Goal: Task Accomplishment & Management: Use online tool/utility

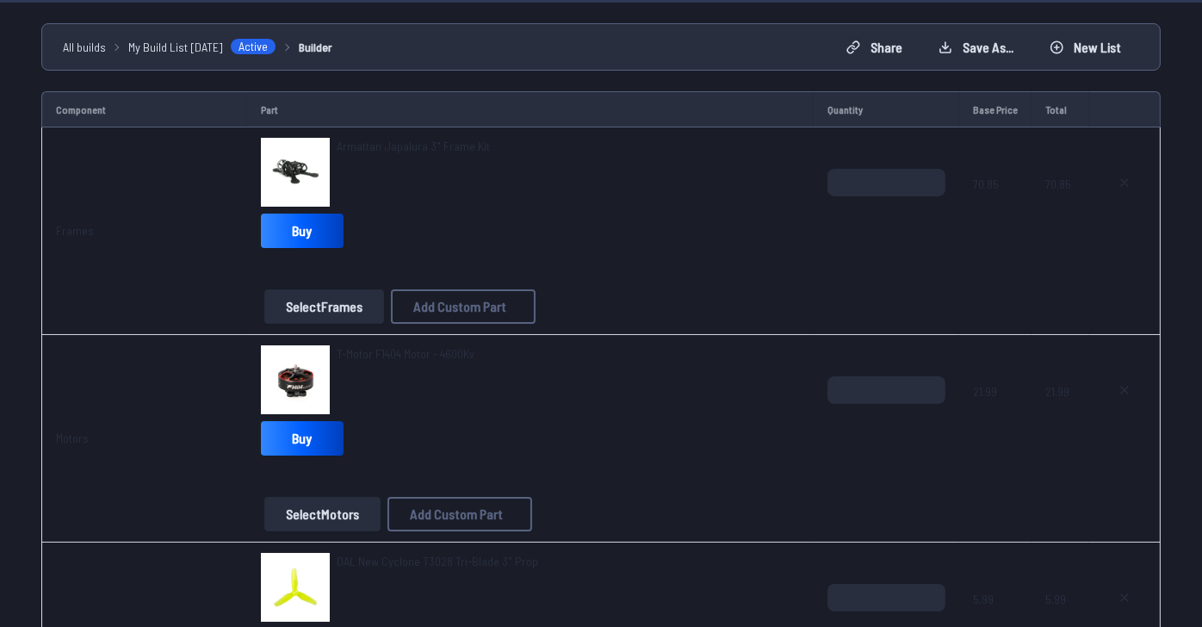
scroll to position [172, 0]
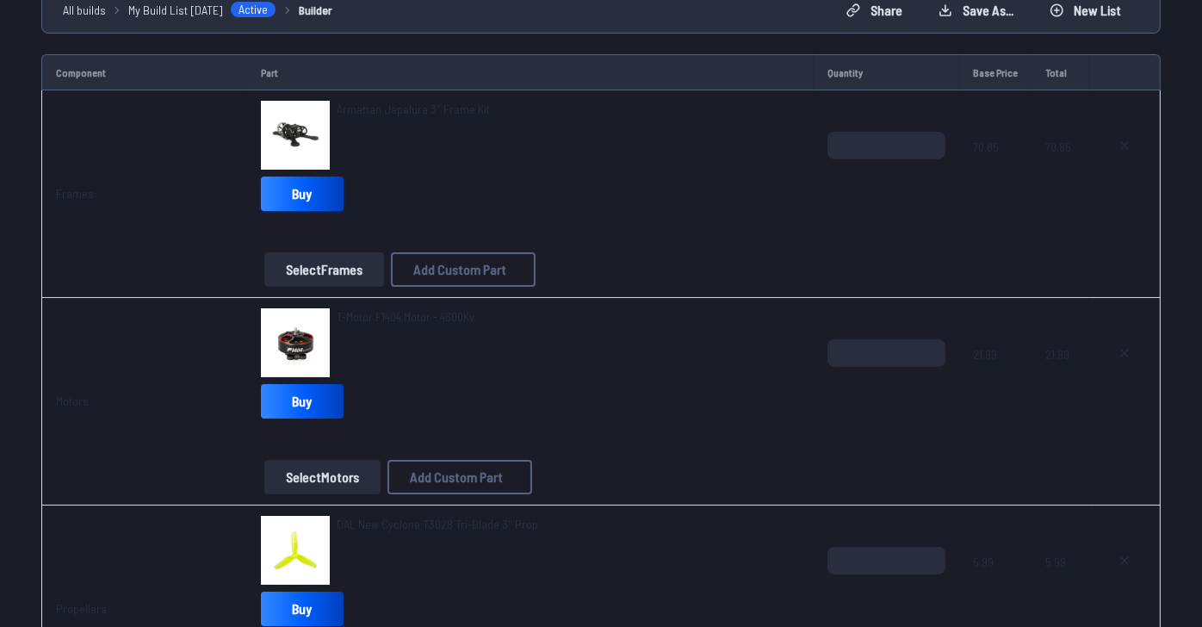
click at [278, 211] on link "Buy" at bounding box center [302, 193] width 83 height 34
click at [1117, 152] on icon at bounding box center [1124, 146] width 14 height 14
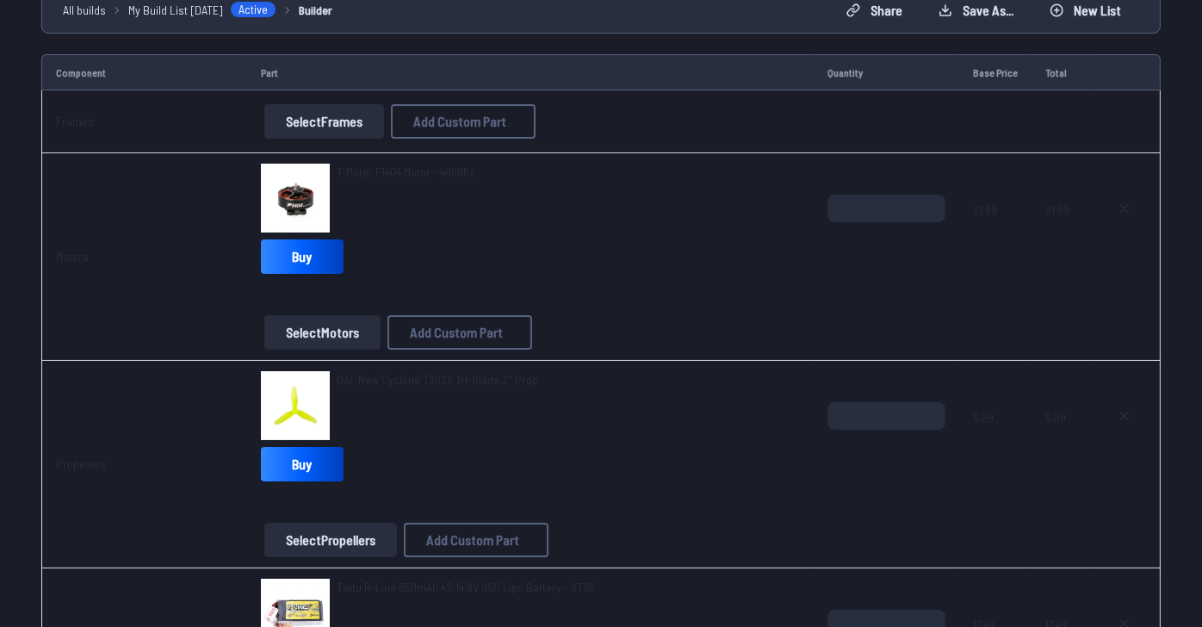
type textarea "**********"
click at [315, 139] on button "Select Frames" at bounding box center [324, 121] width 120 height 34
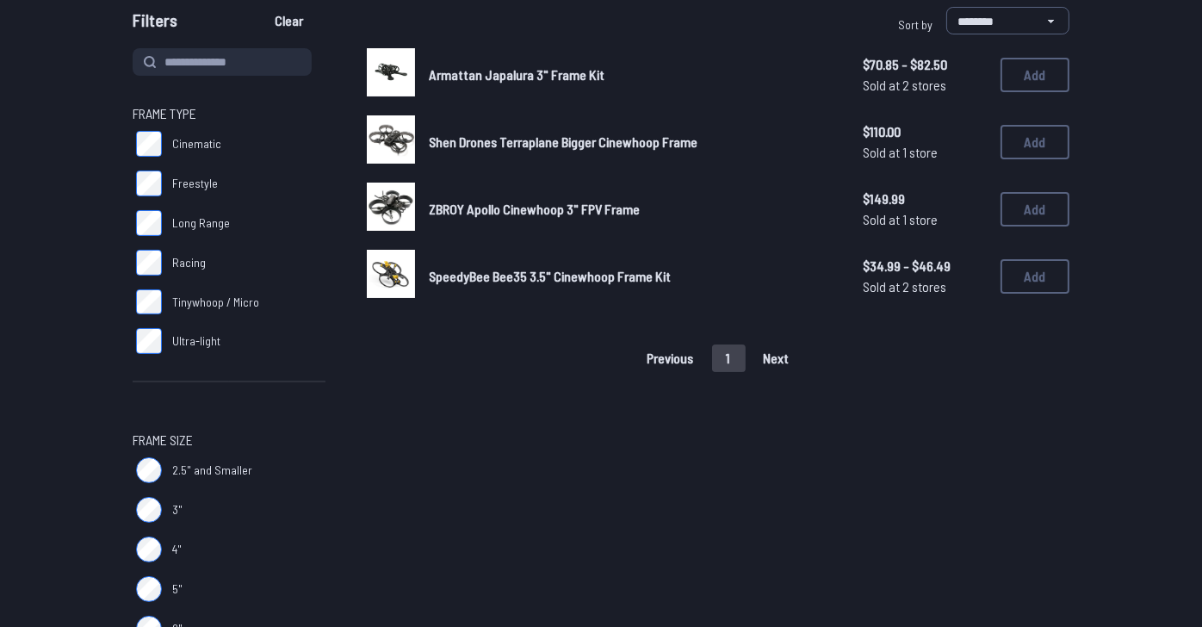
scroll to position [85, 0]
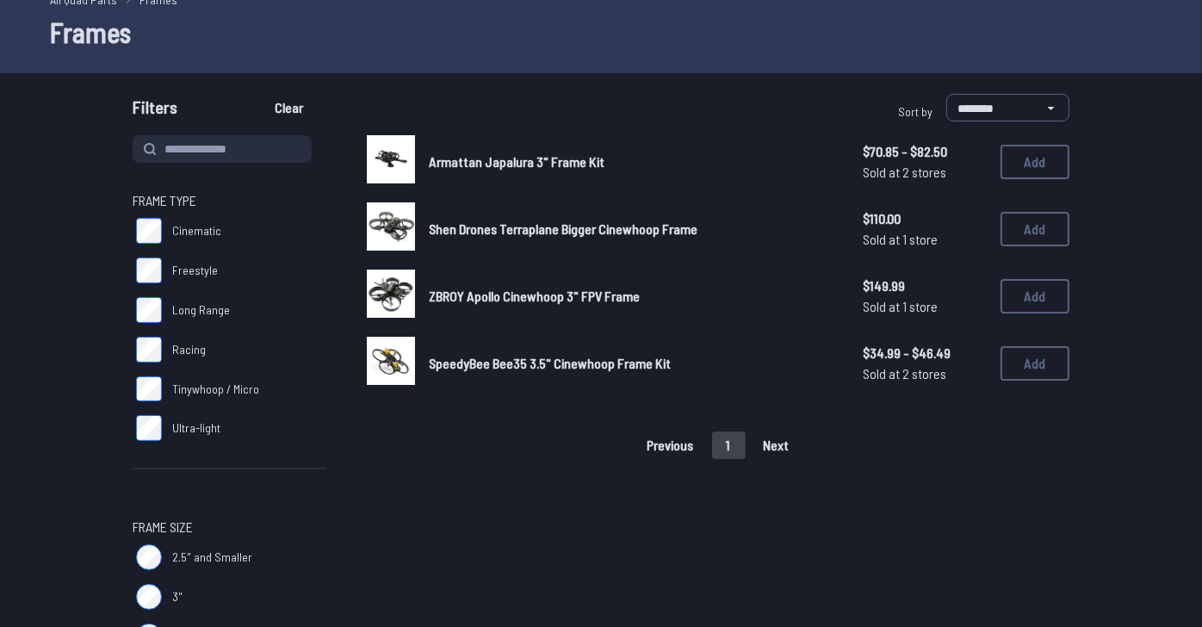
click at [562, 371] on span "SpeedyBee Bee35 3.5" Cinewhoop Frame Kit" at bounding box center [550, 363] width 242 height 16
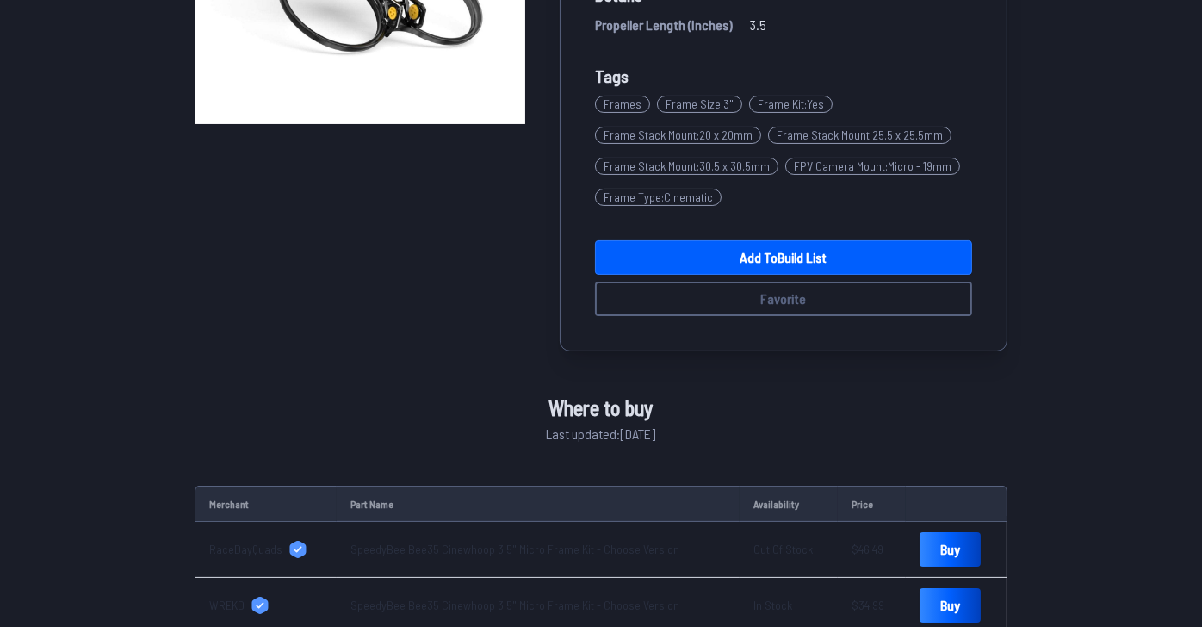
scroll to position [430, 0]
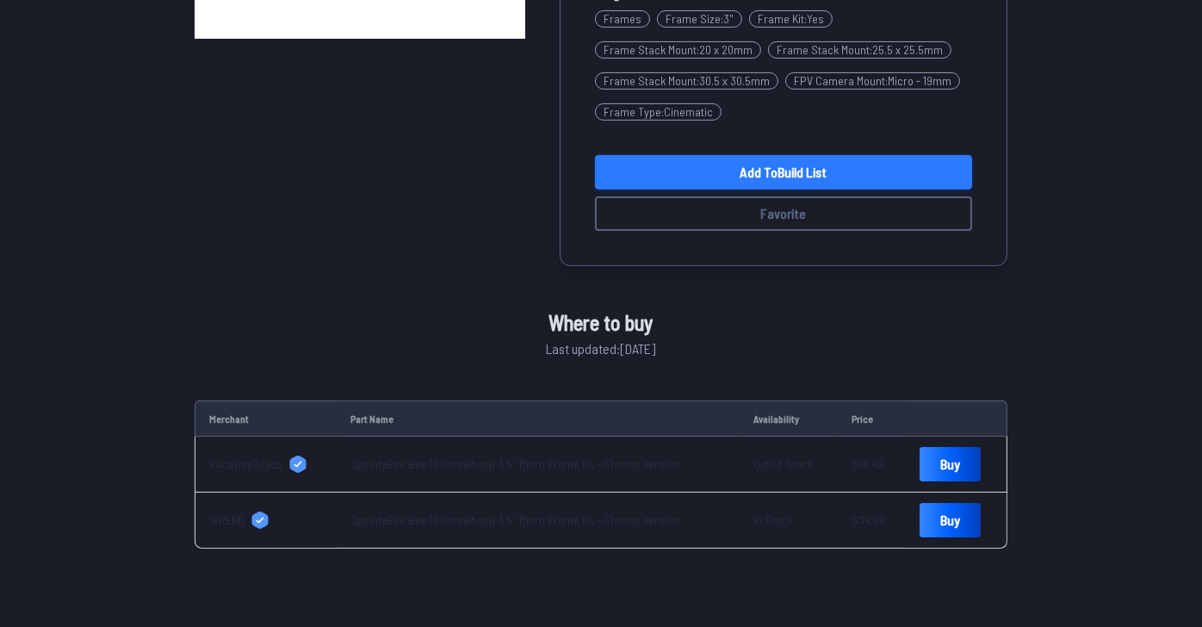
click at [834, 189] on link "Add to Build List" at bounding box center [783, 172] width 377 height 34
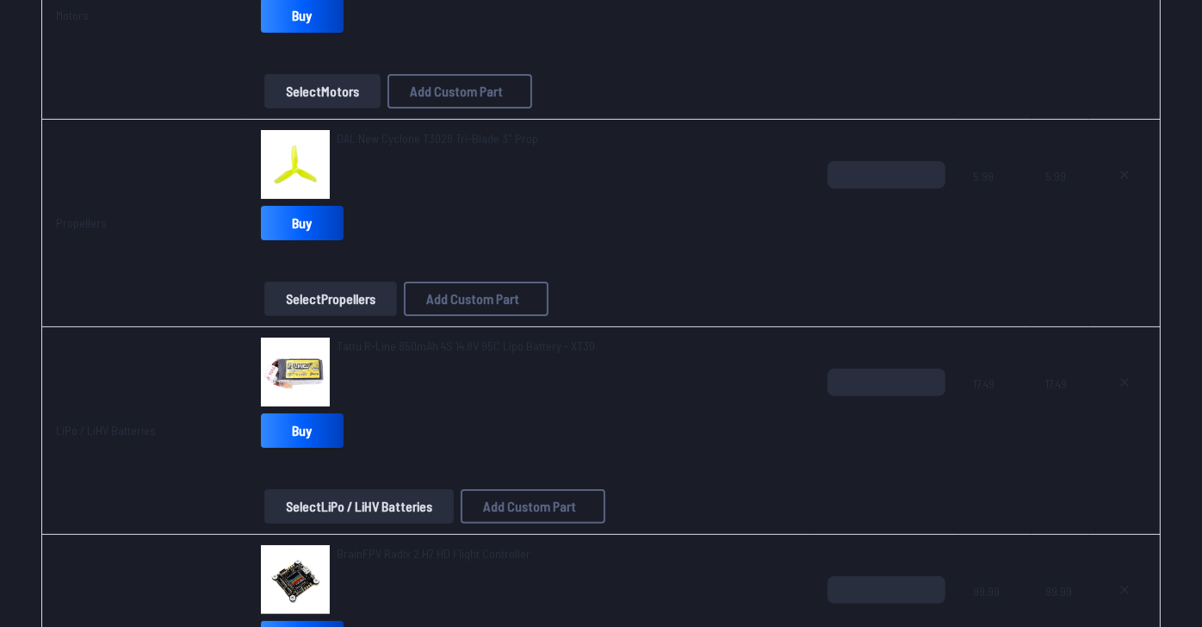
scroll to position [603, 0]
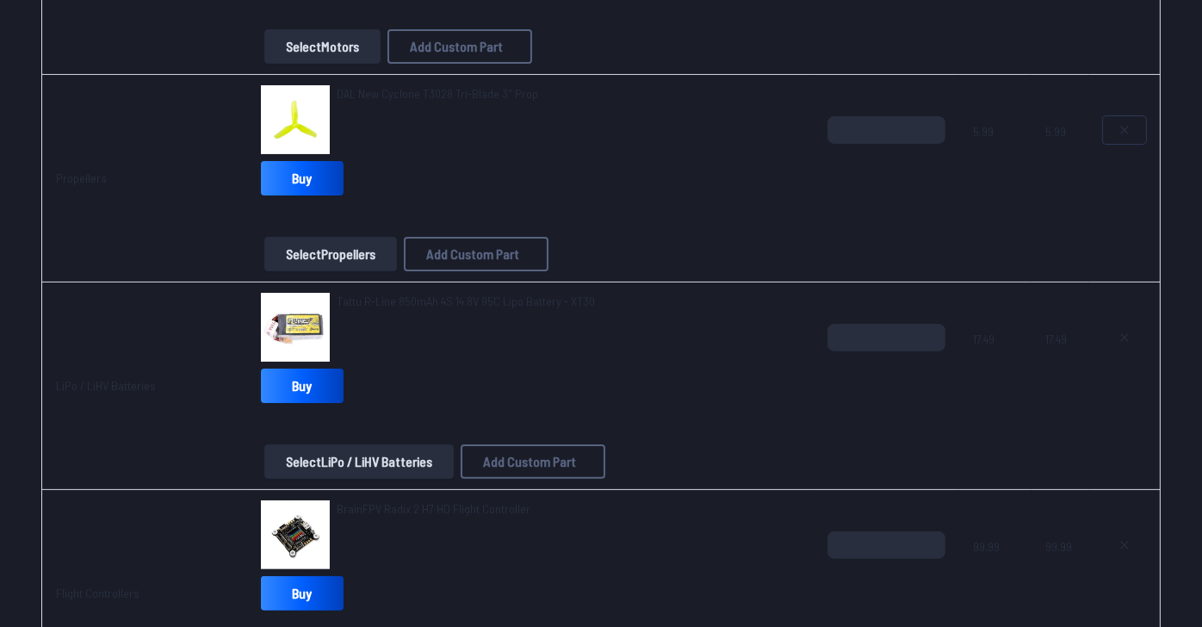
click at [1121, 133] on icon at bounding box center [1124, 130] width 7 height 7
type textarea "**********"
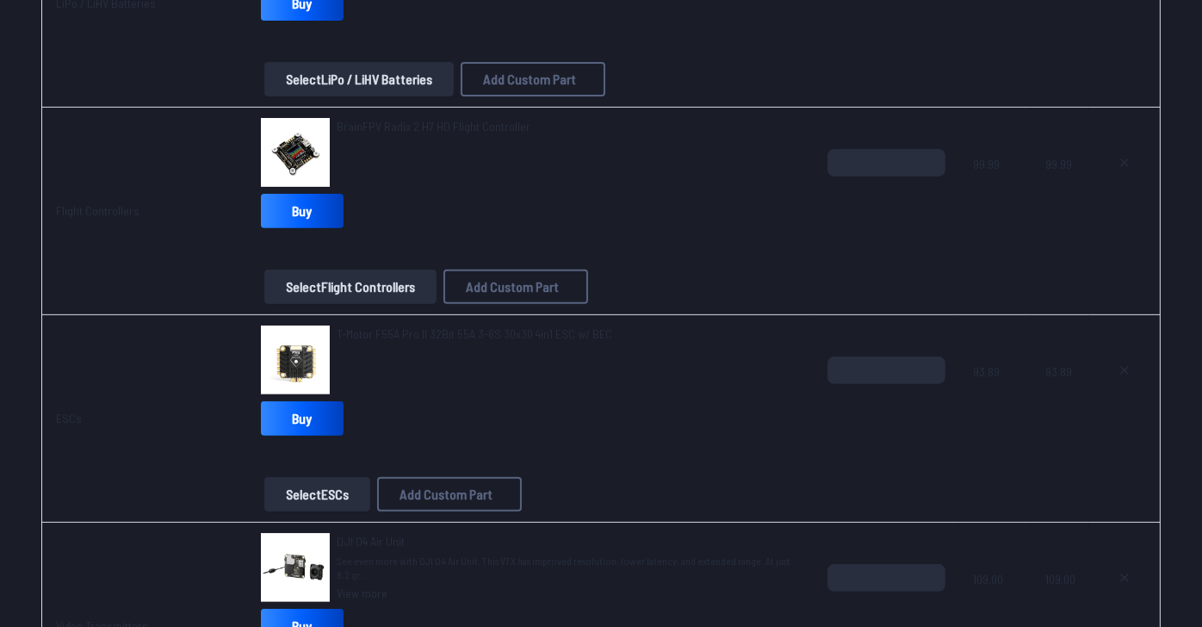
scroll to position [689, 0]
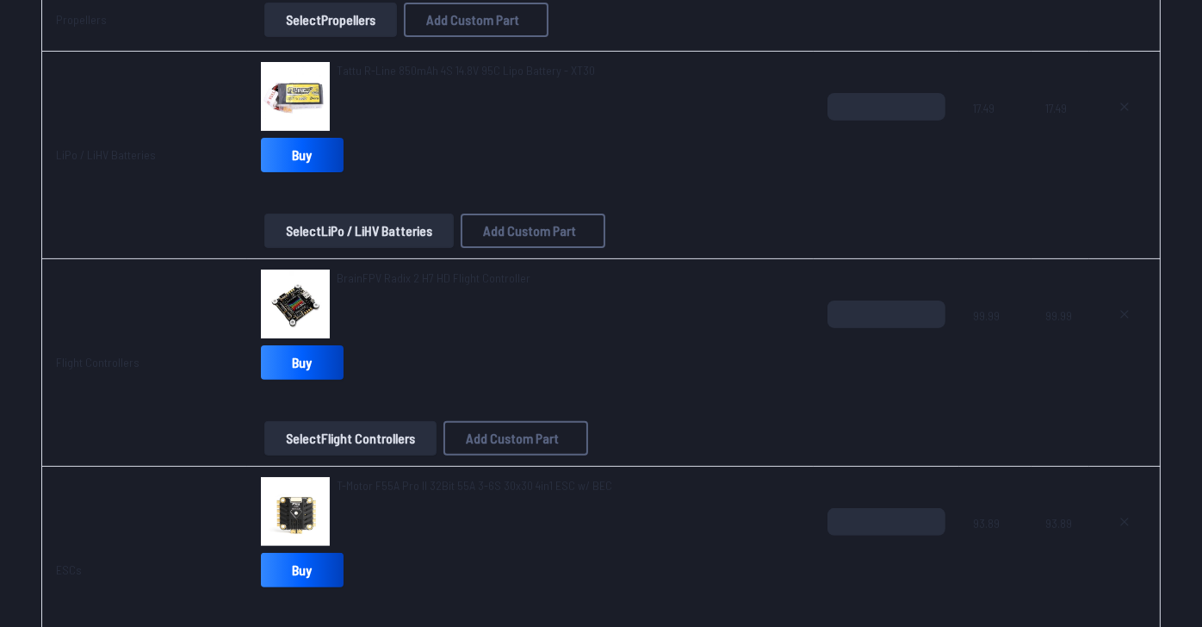
click at [292, 37] on button "Select Propellers" at bounding box center [330, 20] width 133 height 34
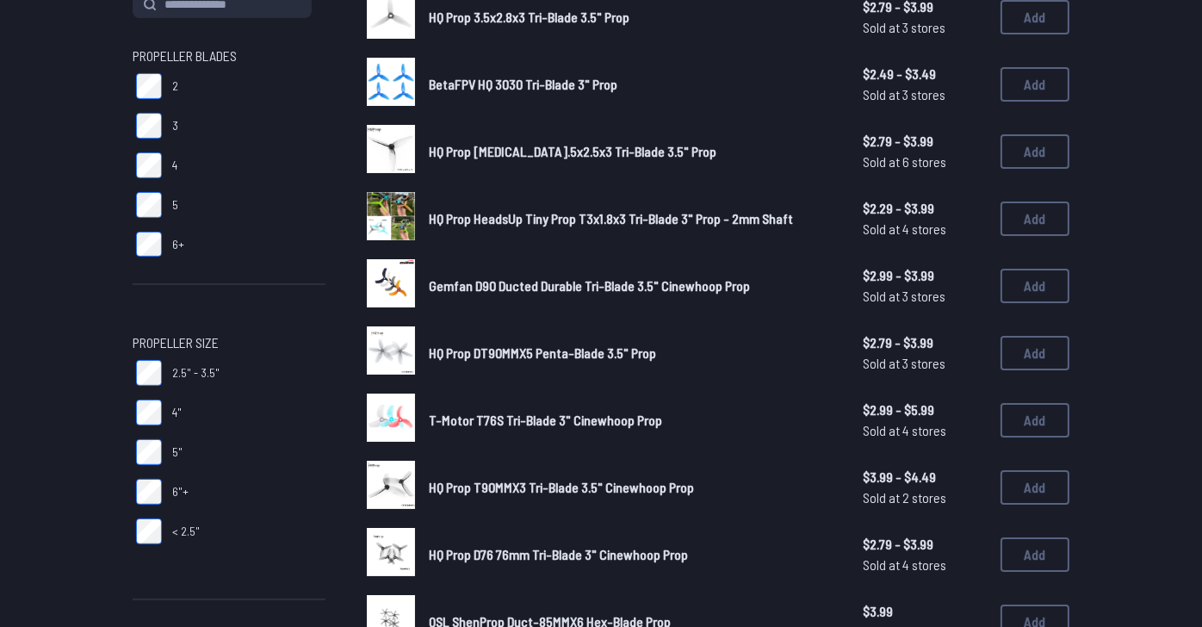
scroll to position [344, 0]
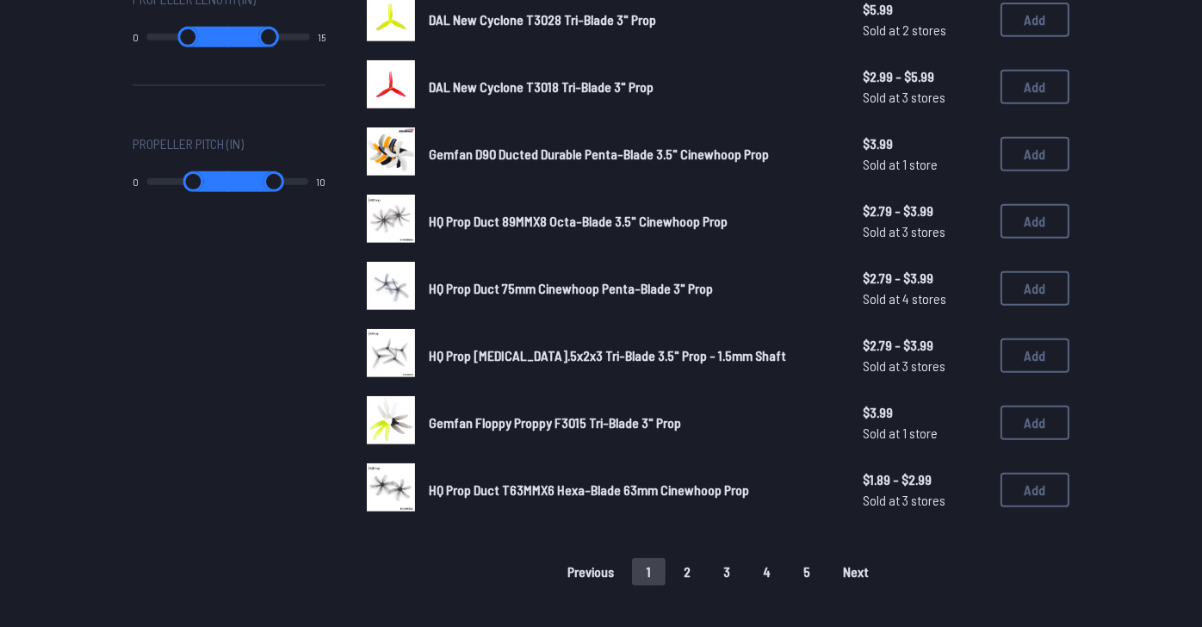
scroll to position [1119, 0]
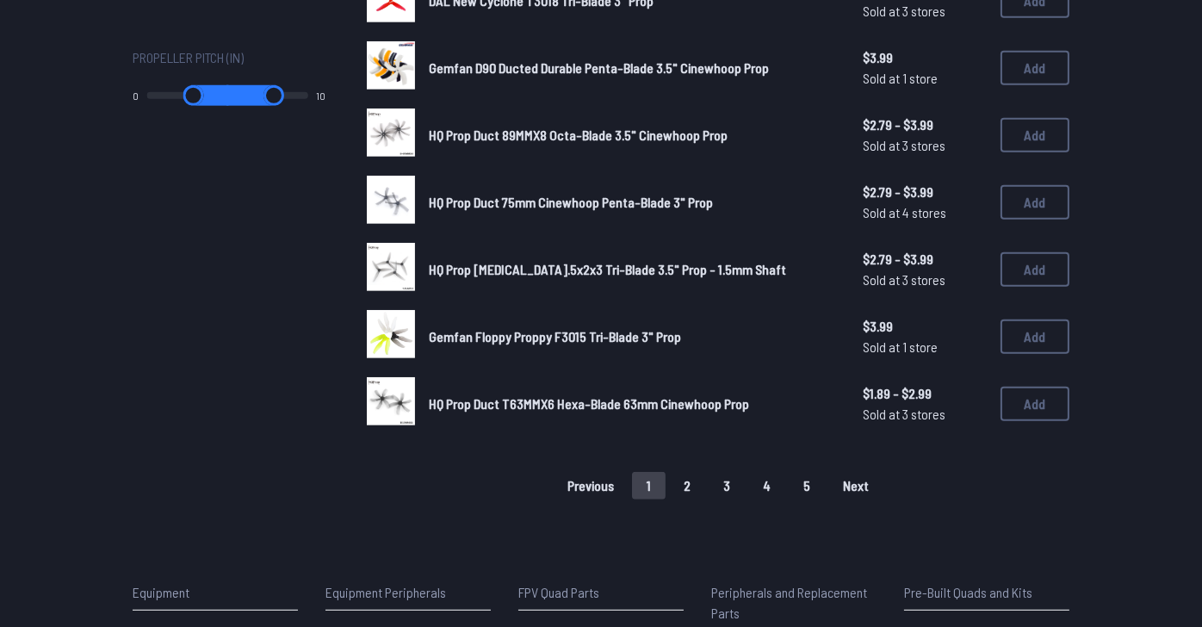
click at [654, 76] on span "Gemfan D90 Ducted Durable Penta-Blade 3.5" Cinewhoop Prop" at bounding box center [599, 67] width 340 height 16
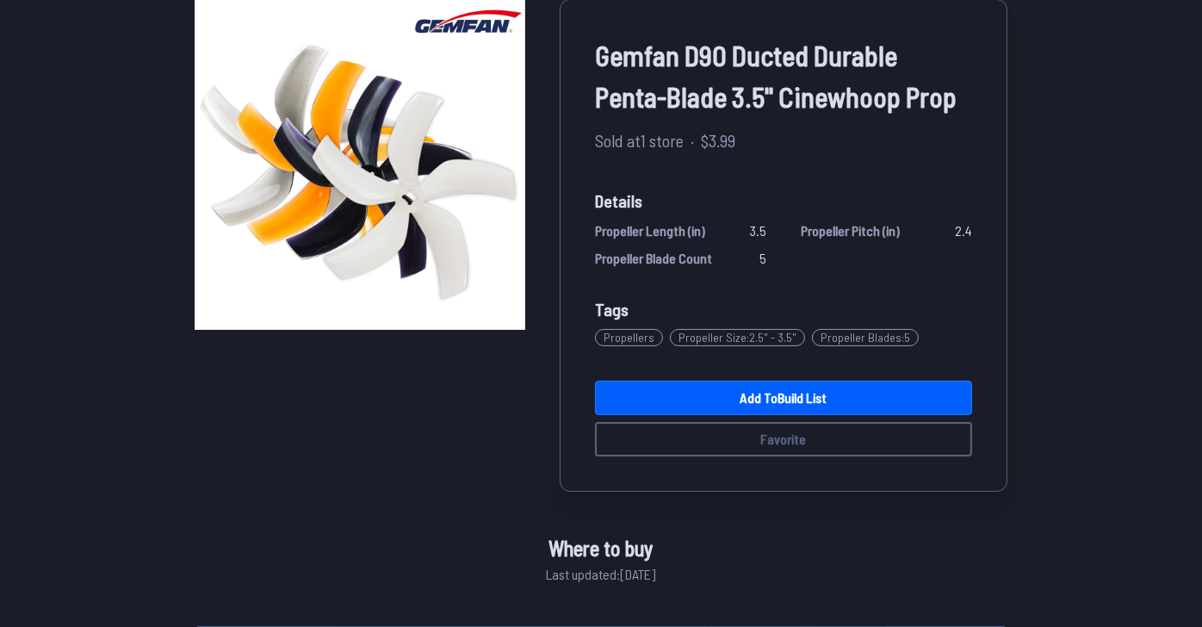
scroll to position [172, 0]
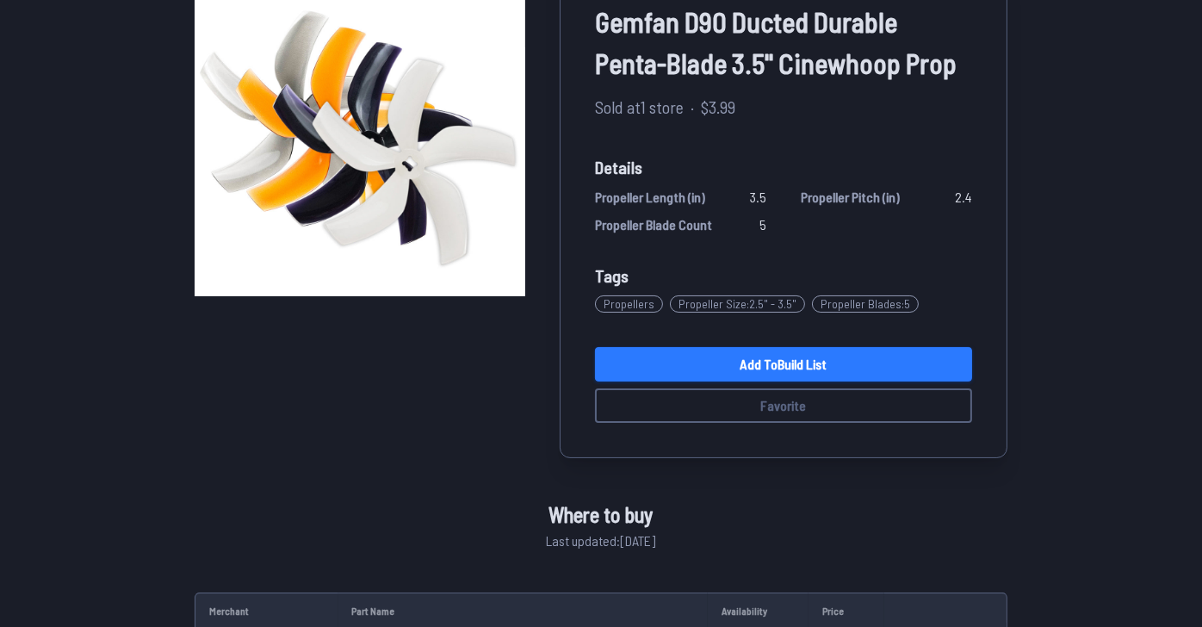
click at [823, 381] on link "Add to Build List" at bounding box center [783, 364] width 377 height 34
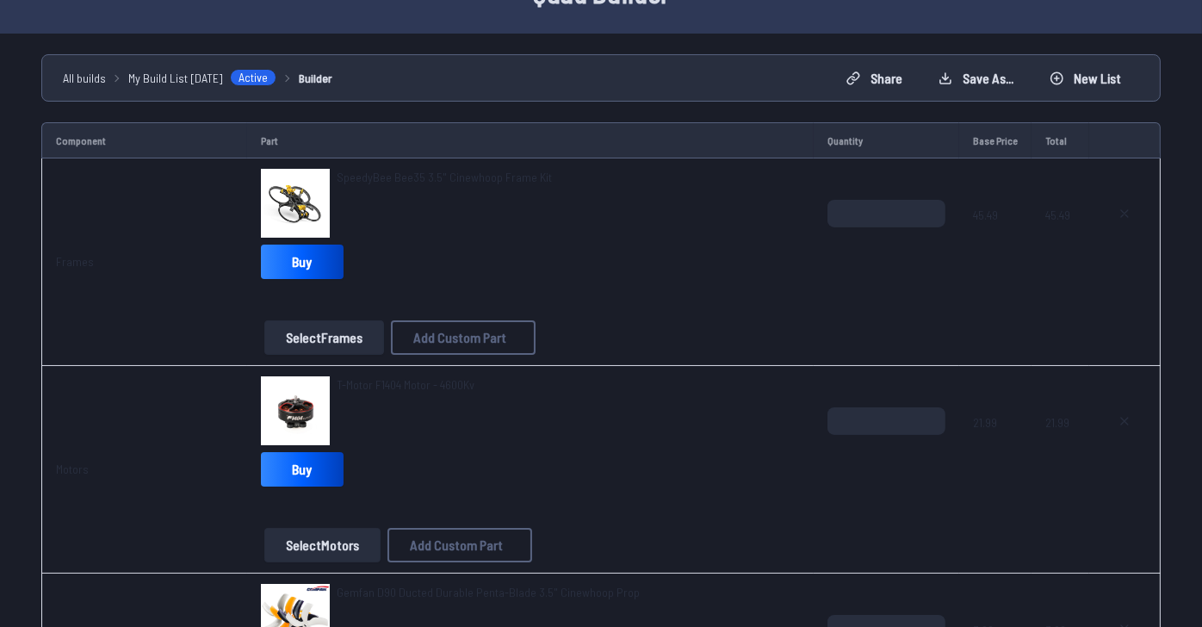
scroll to position [85, 0]
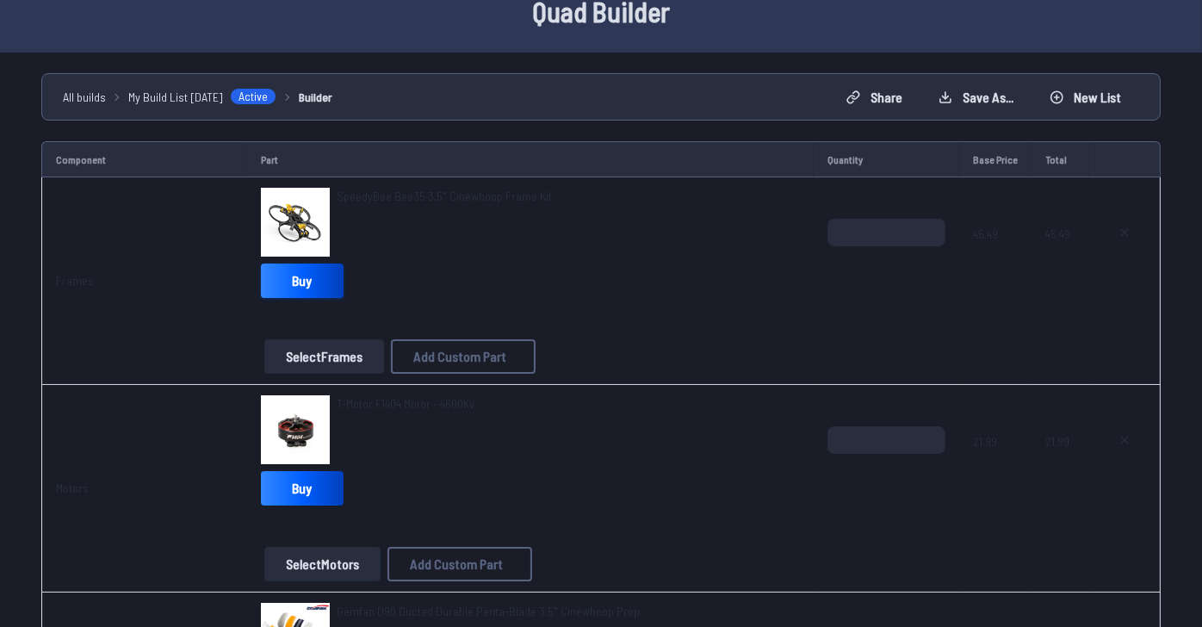
click at [292, 298] on link "Buy" at bounding box center [302, 280] width 83 height 34
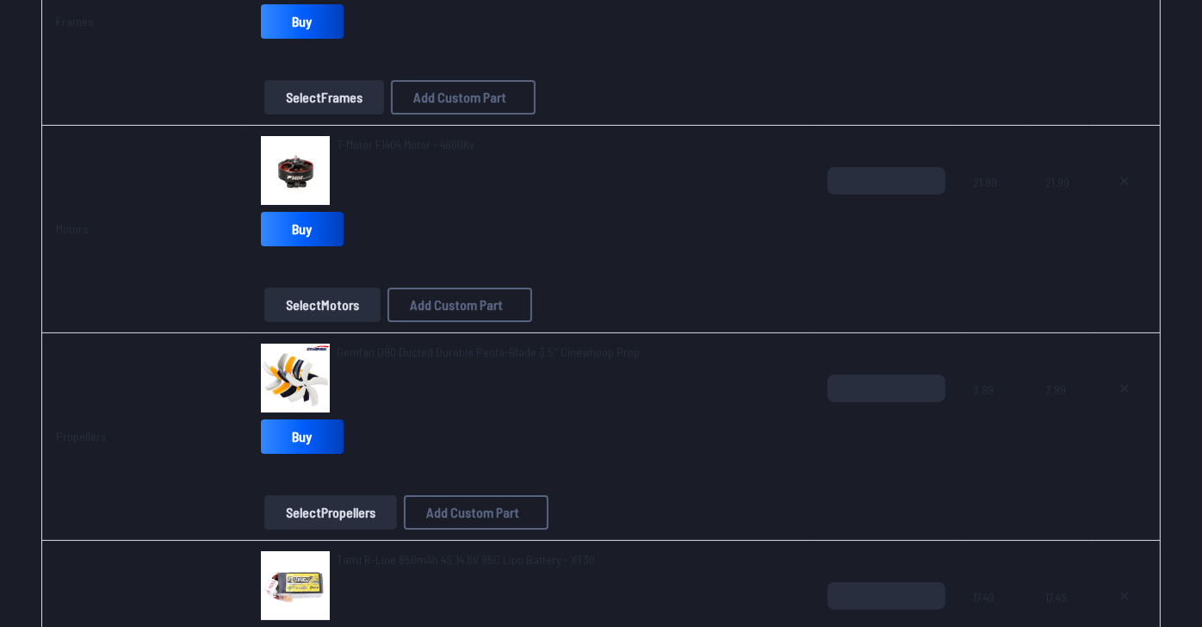
scroll to position [258, 0]
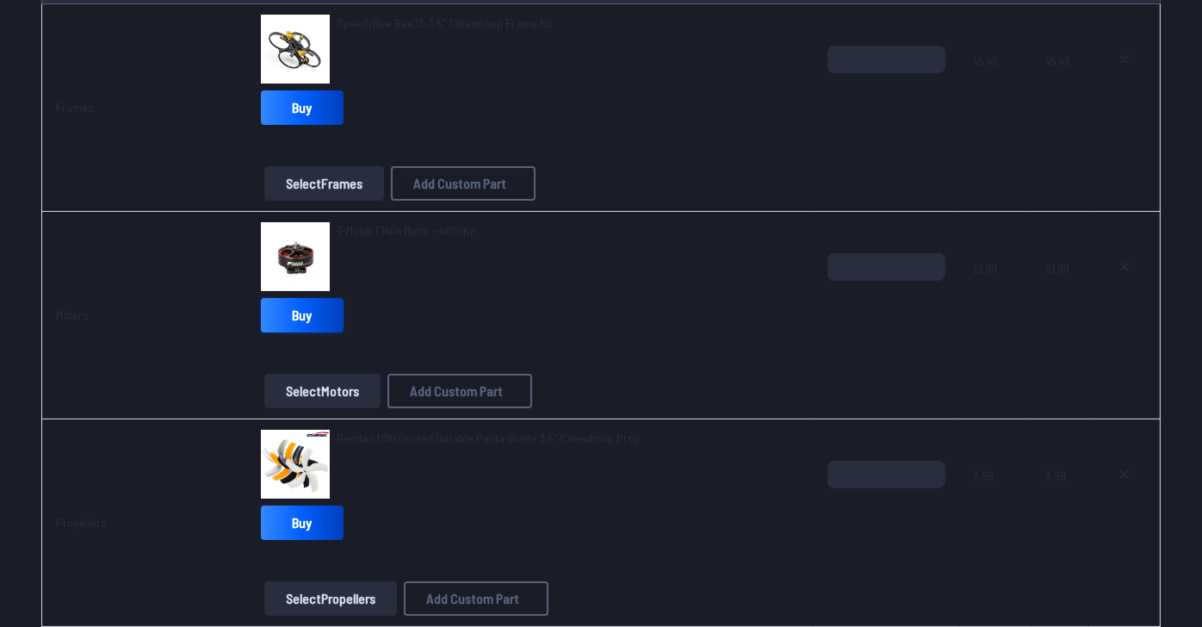
click at [280, 332] on link "Buy" at bounding box center [302, 315] width 83 height 34
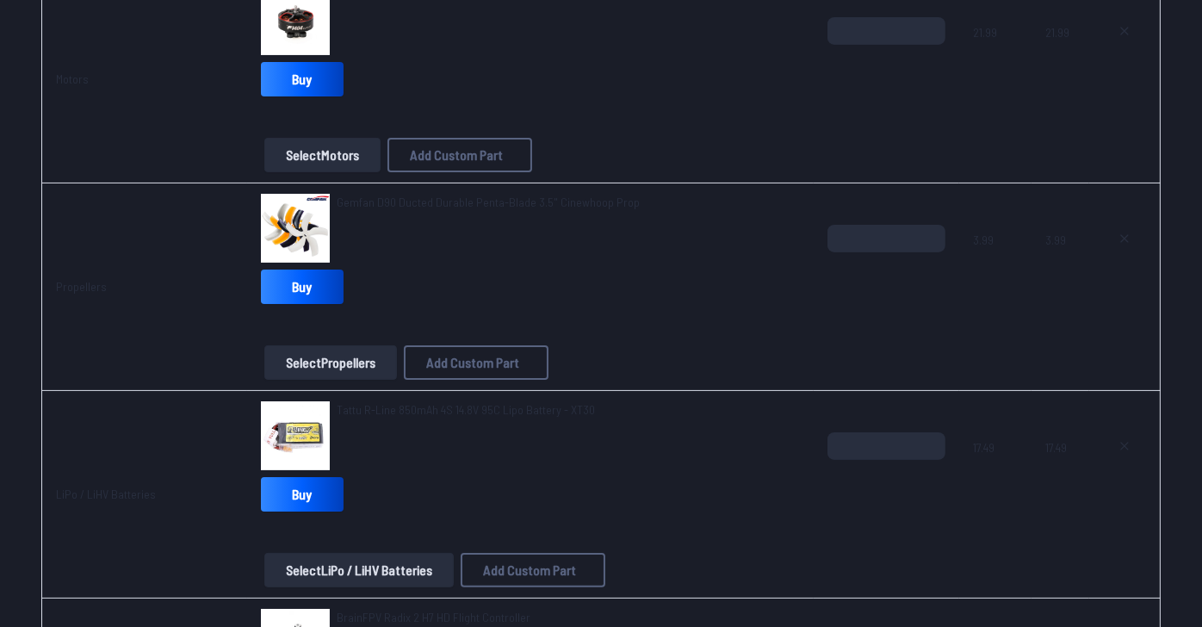
scroll to position [430, 0]
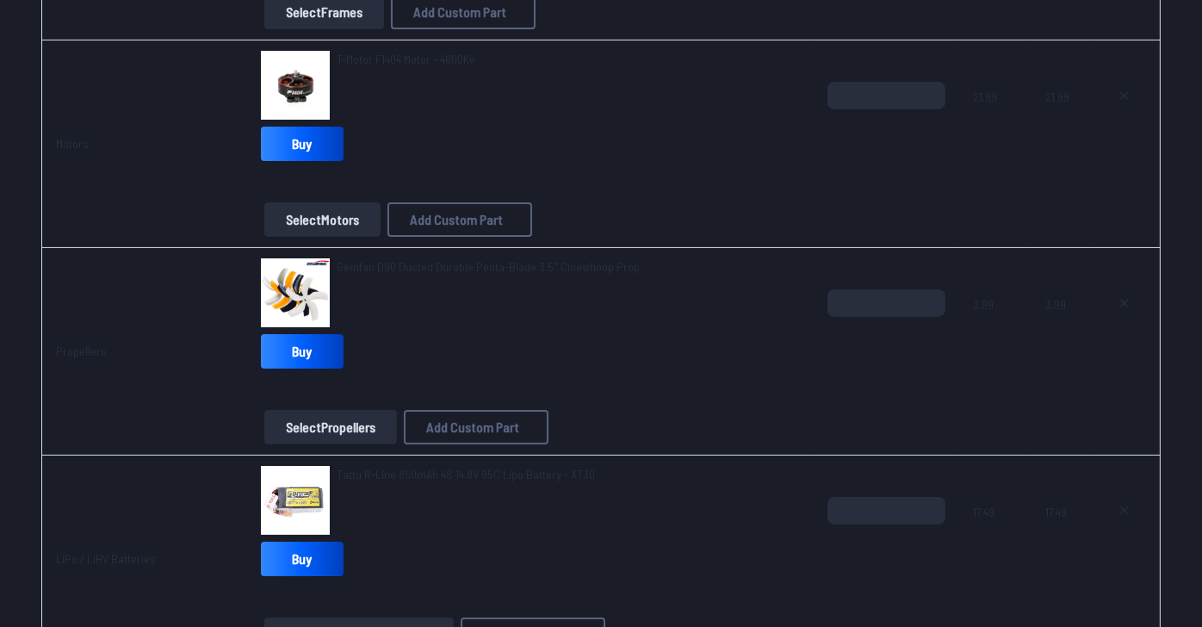
click at [392, 66] on span "T-Motor F1404 Motor - 4600Kv" at bounding box center [406, 59] width 138 height 15
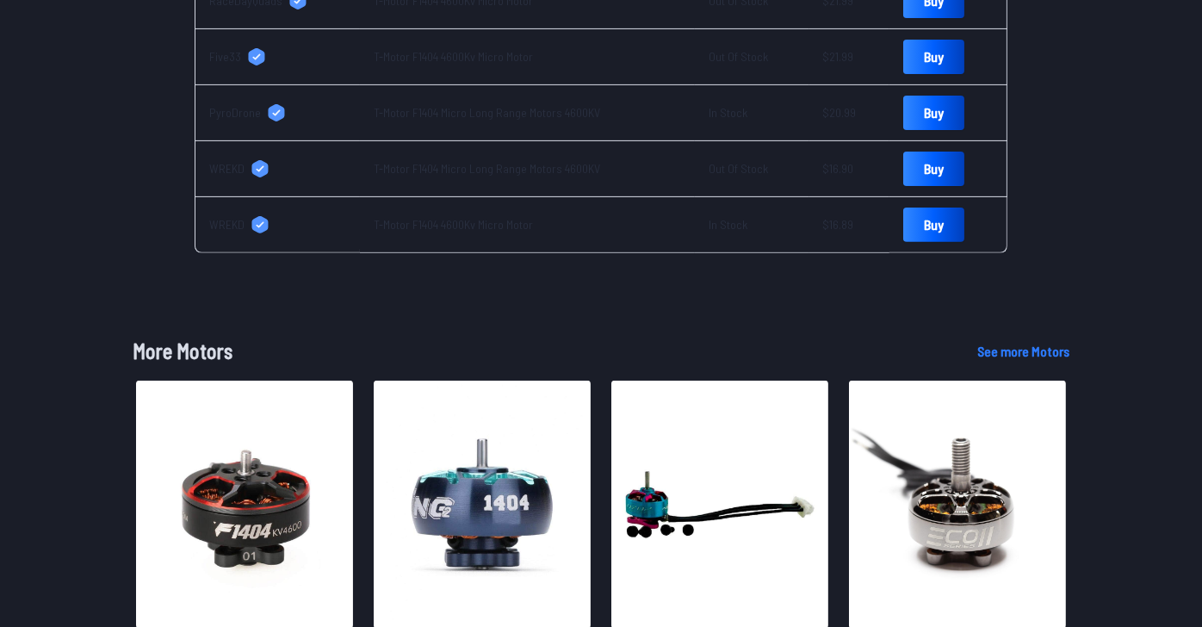
scroll to position [861, 0]
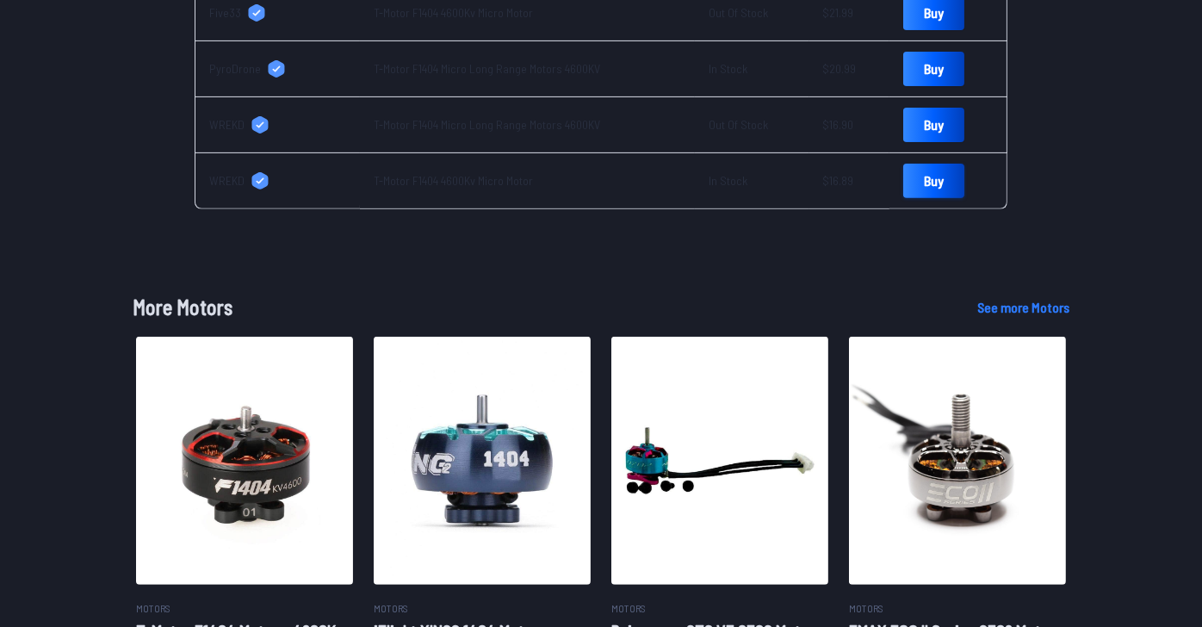
click at [964, 198] on link "Buy" at bounding box center [933, 181] width 61 height 34
click at [964, 86] on link "Buy" at bounding box center [933, 69] width 61 height 34
click at [950, 142] on link "Buy" at bounding box center [933, 125] width 61 height 34
click at [964, 198] on link "Buy" at bounding box center [933, 181] width 61 height 34
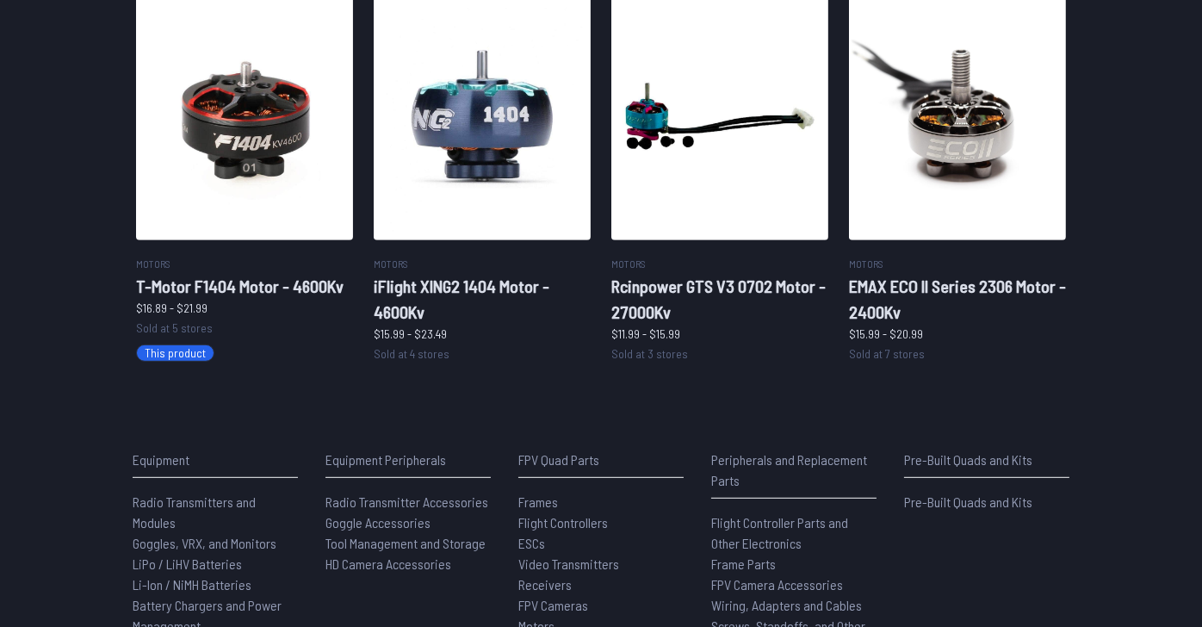
scroll to position [1377, 0]
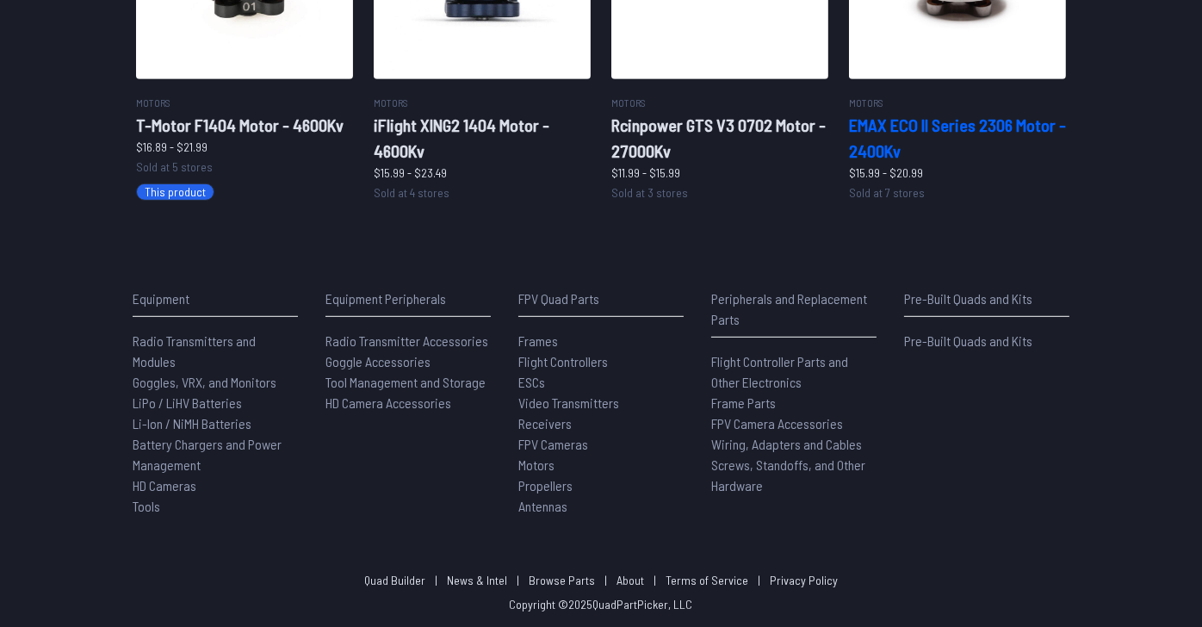
click at [972, 164] on h2 "EMAX ECO II Series 2306 Motor - 2400Kv" at bounding box center [957, 138] width 217 height 52
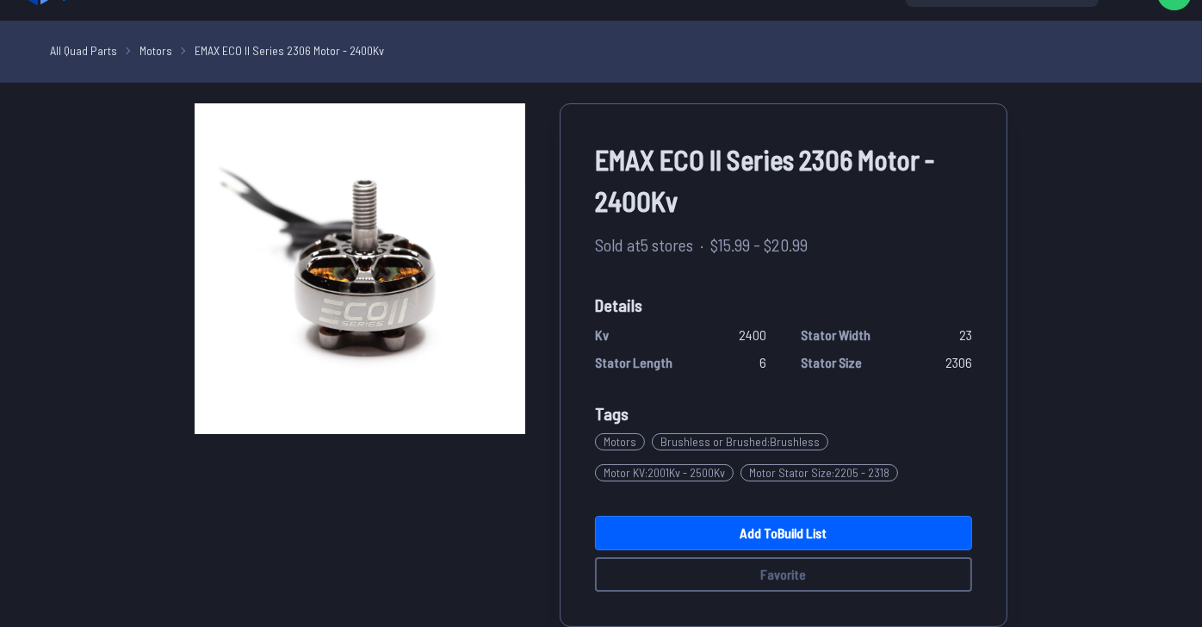
scroll to position [3, 0]
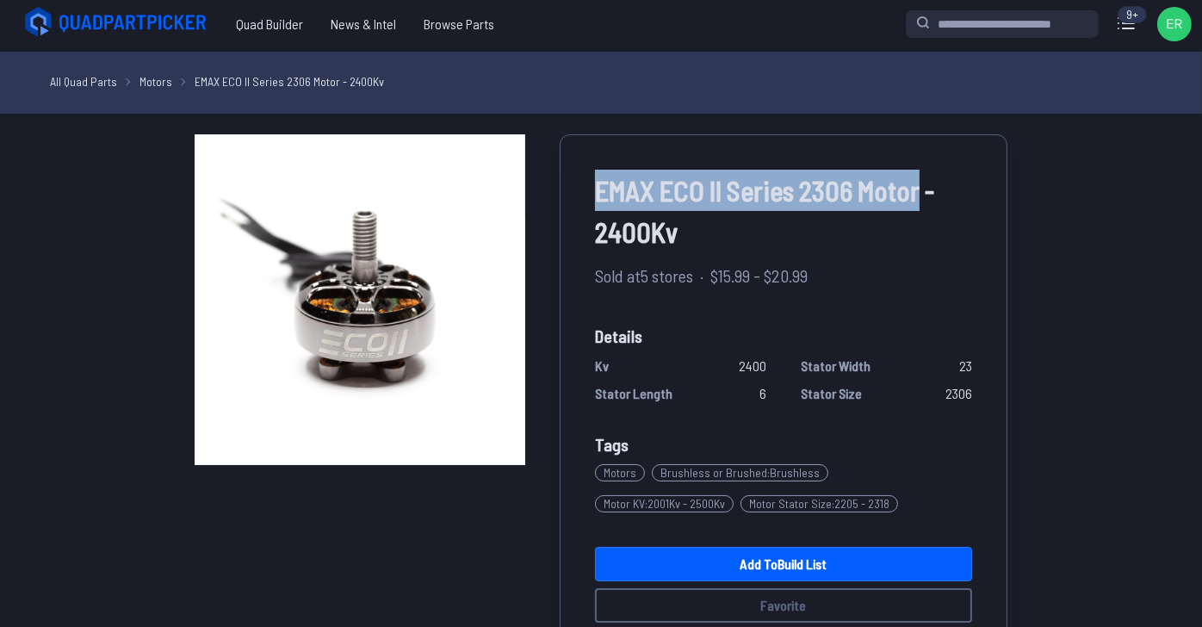
drag, startPoint x: 653, startPoint y: 238, endPoint x: 978, endPoint y: 247, distance: 324.7
click at [972, 247] on span "EMAX ECO II Series 2306 Motor - 2400Kv" at bounding box center [783, 211] width 377 height 83
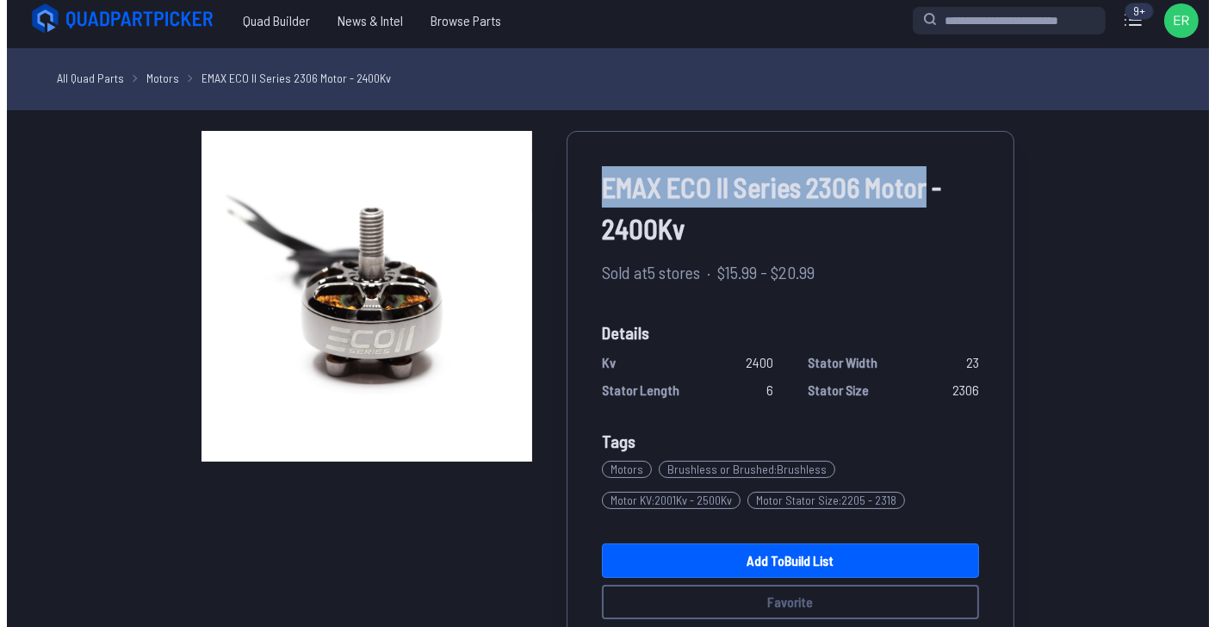
scroll to position [0, 0]
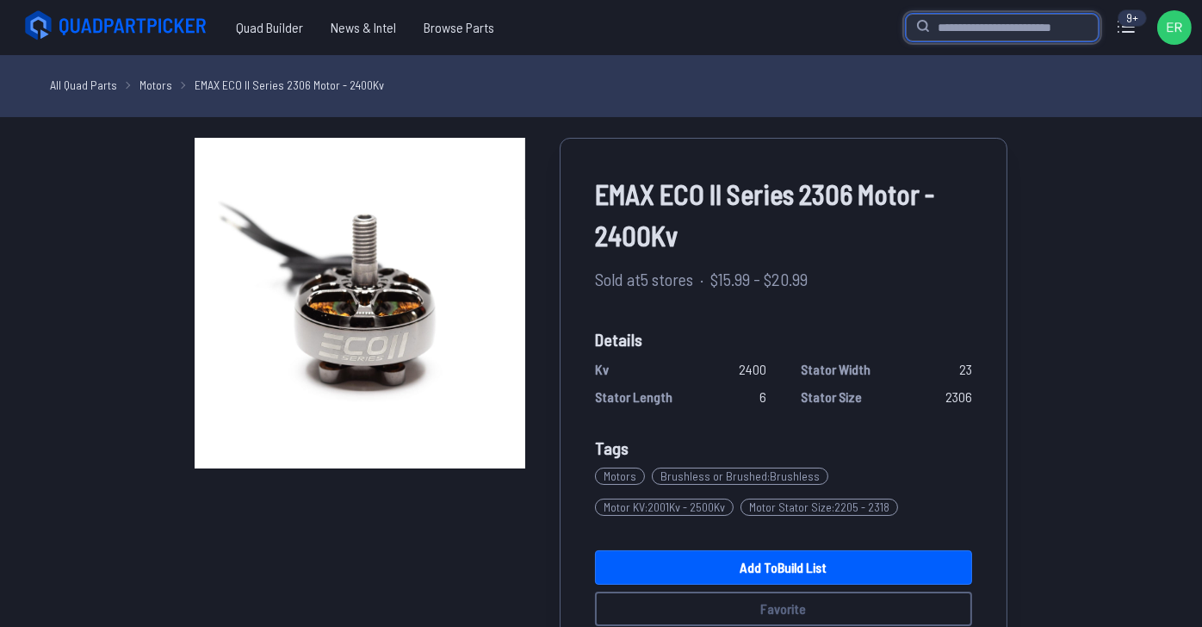
click at [921, 41] on input "search" at bounding box center [1002, 28] width 193 height 28
click at [1112, 35] on icon at bounding box center [1126, 27] width 28 height 28
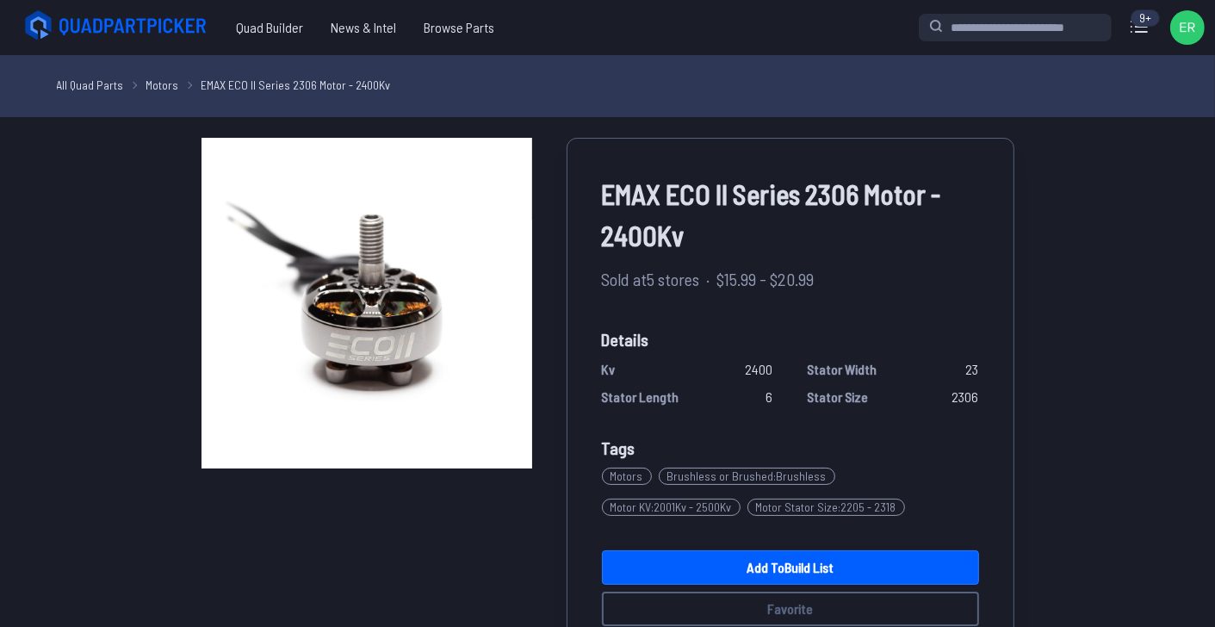
scroll to position [689, 0]
